Goal: Navigation & Orientation: Understand site structure

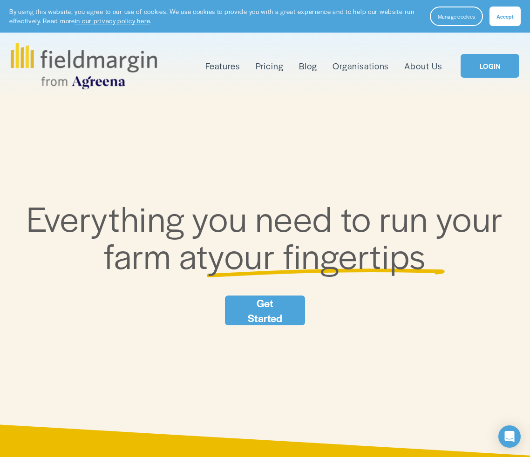
click at [249, 67] on nav "Features Mapping Plan Work Reporting Scouting Livestock" at bounding box center [323, 66] width 237 height 15
click at [0, 0] on span "Plan Work" at bounding box center [0, 0] width 0 height 0
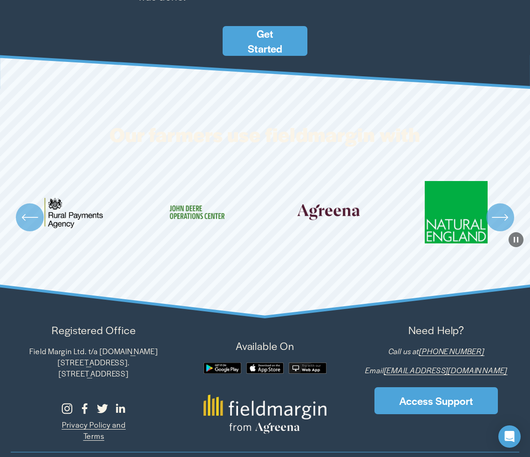
scroll to position [1538, 0]
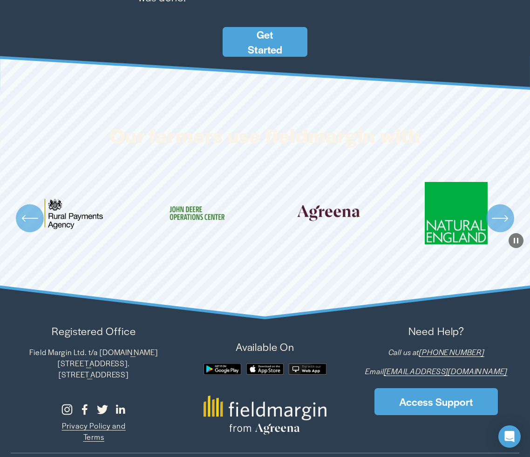
click at [325, 195] on ul "Carousel" at bounding box center [265, 218] width 509 height 73
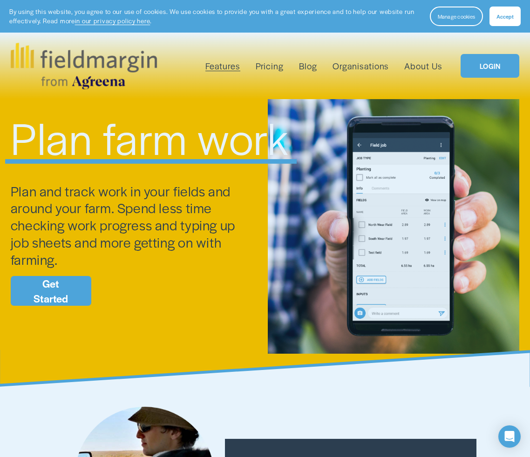
scroll to position [0, 0]
click at [272, 66] on link "Pricing" at bounding box center [269, 66] width 28 height 15
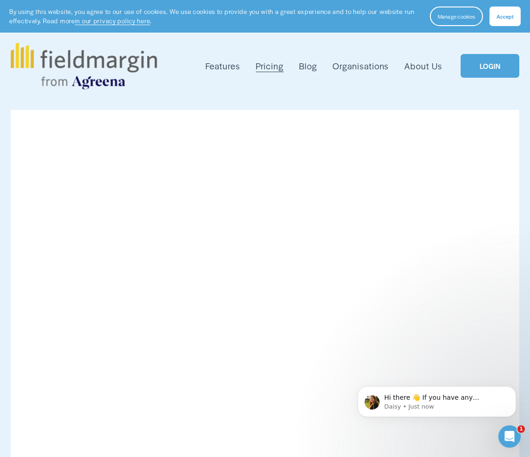
click at [0, 0] on span "Plan Work" at bounding box center [0, 0] width 0 height 0
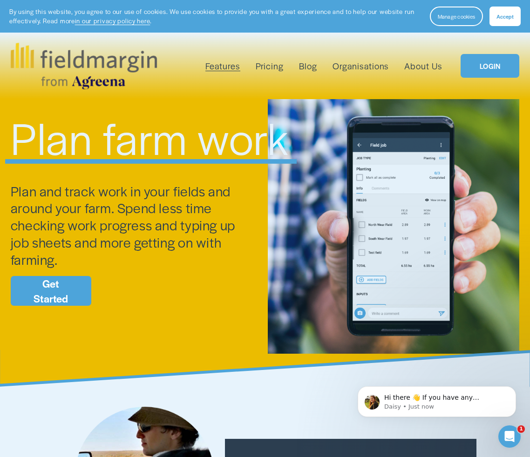
click at [0, 0] on span "Mapping" at bounding box center [0, 0] width 0 height 0
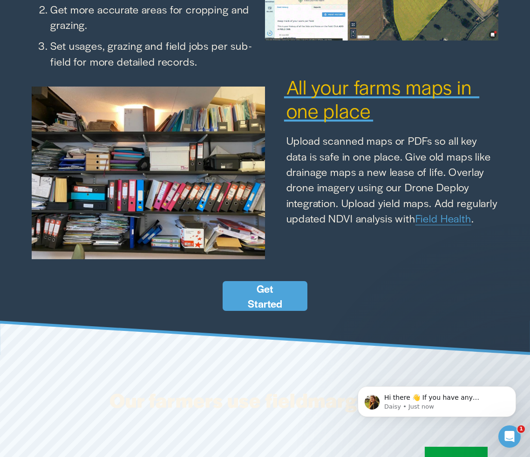
scroll to position [1321, 0]
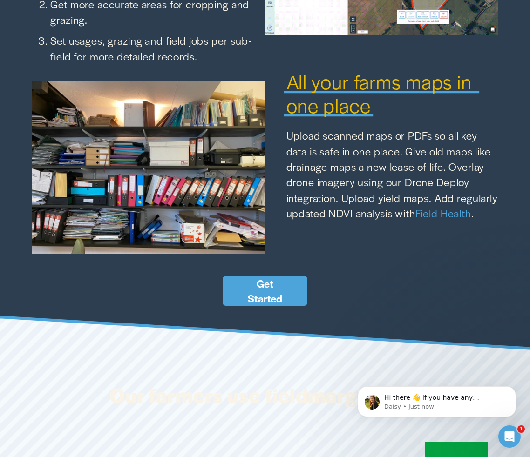
click at [295, 128] on p "Upload scanned maps or PDFs so all key data is safe in one place. Give old maps…" at bounding box center [392, 174] width 212 height 93
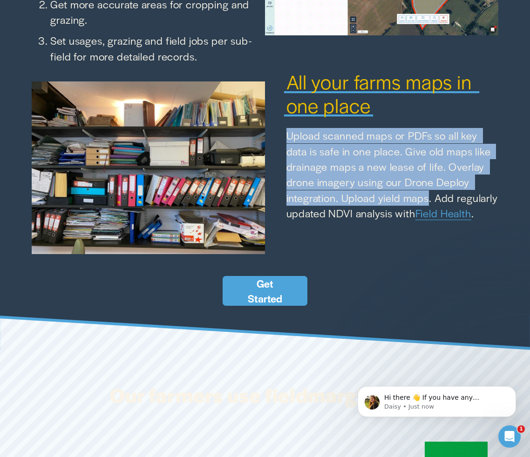
drag, startPoint x: 295, startPoint y: 126, endPoint x: 409, endPoint y: 194, distance: 132.5
click at [409, 194] on p "Upload scanned maps or PDFs so all key data is safe in one place. Give old maps…" at bounding box center [392, 174] width 212 height 93
click at [409, 193] on p "Upload scanned maps or PDFs so all key data is safe in one place. Give old maps…" at bounding box center [392, 174] width 212 height 93
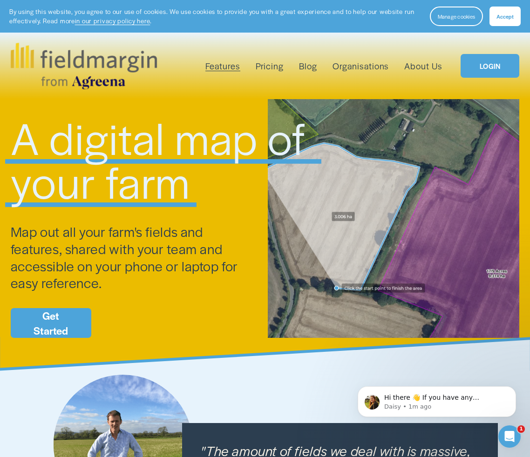
scroll to position [0, 0]
click at [497, 15] on span "Accept" at bounding box center [504, 16] width 17 height 7
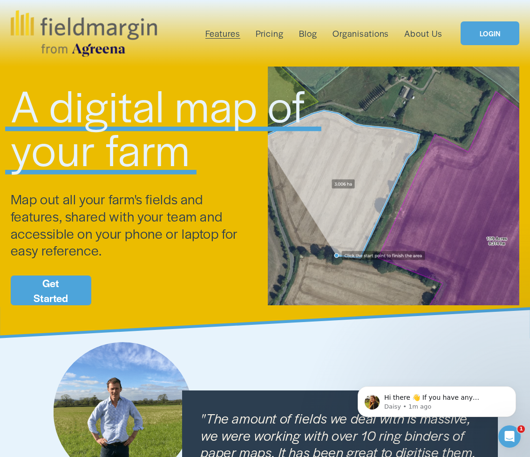
click at [379, 33] on link "Organisations" at bounding box center [360, 33] width 57 height 15
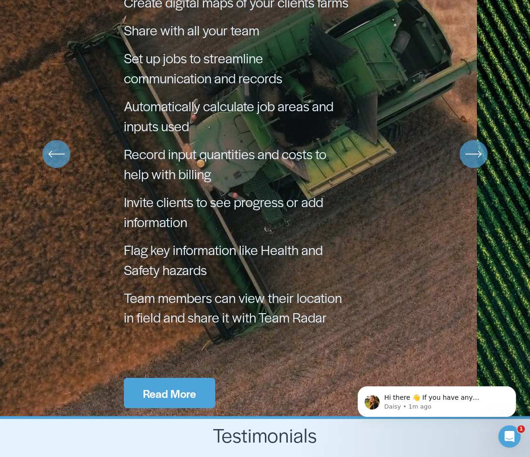
scroll to position [604, 0]
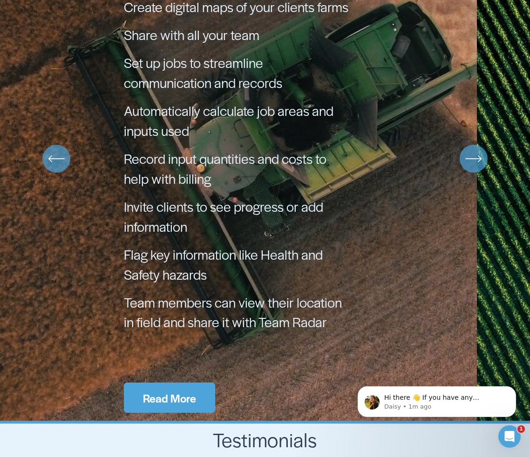
click at [471, 150] on icon "\a \a \a Next\a \a" at bounding box center [473, 158] width 17 height 17
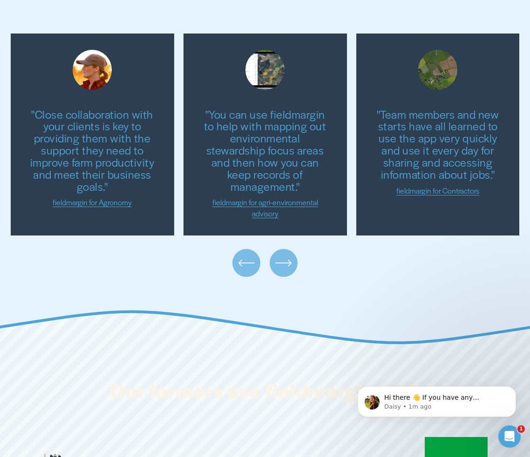
scroll to position [1801, 0]
